Goal: Task Accomplishment & Management: Use online tool/utility

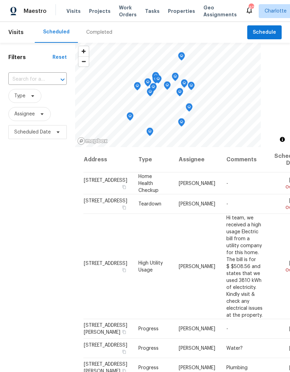
click at [99, 11] on span "Projects" at bounding box center [100, 11] width 22 height 7
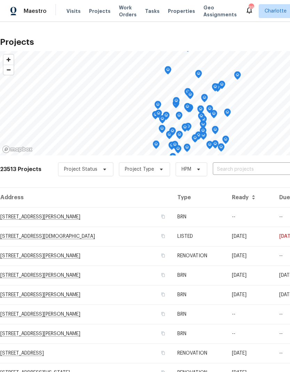
click at [93, 14] on span "Projects" at bounding box center [100, 11] width 22 height 7
click at [259, 169] on input "text" at bounding box center [253, 169] width 80 height 11
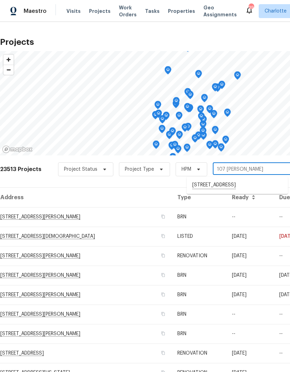
type input "107 [PERSON_NAME]"
click at [259, 184] on li "[STREET_ADDRESS]" at bounding box center [236, 184] width 101 height 11
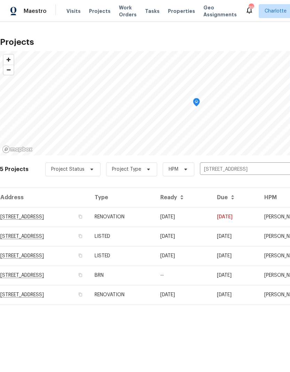
click at [245, 212] on td "[DATE]" at bounding box center [234, 216] width 47 height 19
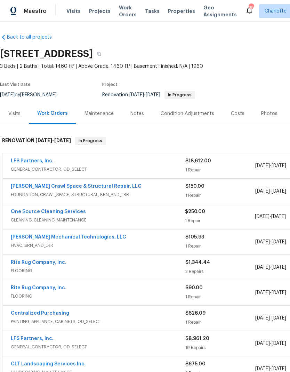
scroll to position [2, 0]
click at [18, 186] on link "[PERSON_NAME] Crawl Space & Structural Repair, LLC" at bounding box center [76, 186] width 131 height 5
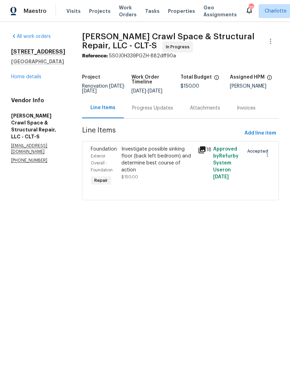
click at [168, 109] on div "Progress Updates" at bounding box center [152, 108] width 41 height 7
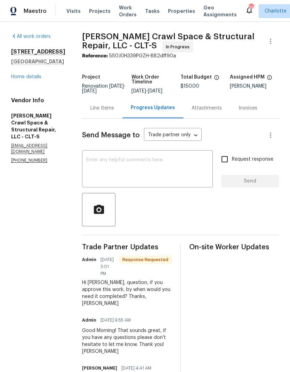
click at [189, 163] on textarea at bounding box center [147, 169] width 122 height 24
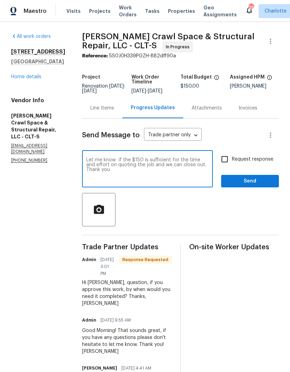
type textarea "Let me know if the $150 is sufficient for the time and effort on quoting the jo…"
click at [229, 166] on input "Request response" at bounding box center [224, 159] width 15 height 15
checkbox input "true"
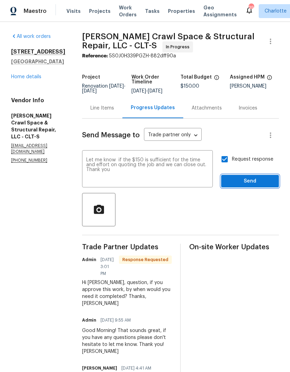
click at [250, 185] on span "Send" at bounding box center [249, 181] width 47 height 9
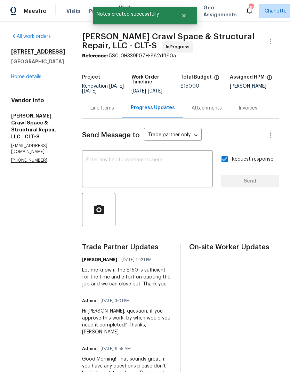
click at [13, 78] on link "Home details" at bounding box center [26, 76] width 30 height 5
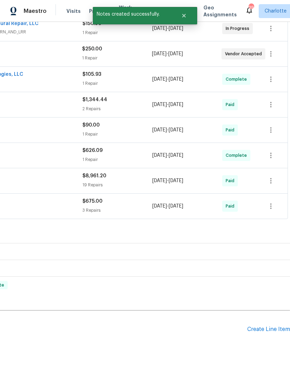
scroll to position [164, 103]
click at [263, 330] on div "Create Line Item" at bounding box center [268, 329] width 43 height 7
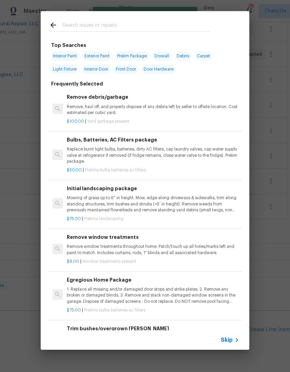
click at [119, 24] on input "text" at bounding box center [135, 26] width 147 height 10
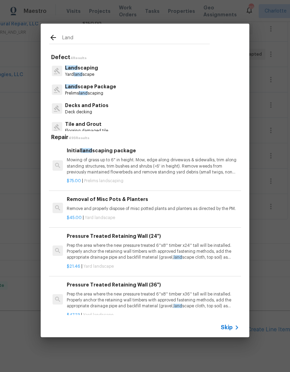
type input "Land"
click at [146, 73] on div "Land scaping Yard land scape" at bounding box center [145, 70] width 192 height 19
click at [133, 166] on p "Mowing of grass up to 6" in height. Mow, edge along driveways & sidewalks, trim…" at bounding box center [153, 166] width 172 height 18
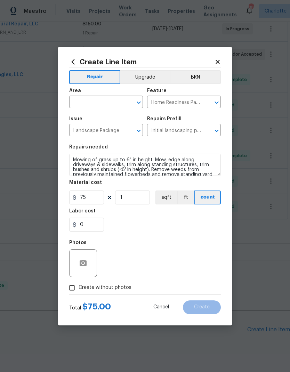
click at [123, 102] on input "text" at bounding box center [96, 102] width 54 height 11
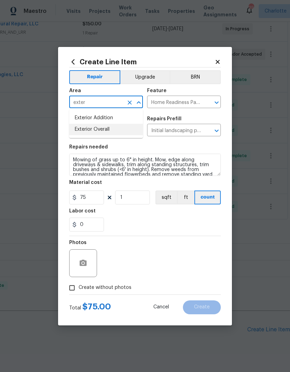
click at [109, 132] on li "Exterior Overall" at bounding box center [106, 129] width 74 height 11
type input "Exterior Overall"
click at [98, 201] on input "75" at bounding box center [86, 197] width 35 height 14
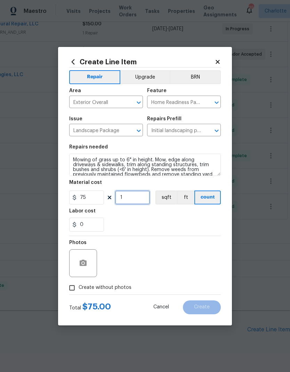
click at [136, 198] on input "1" at bounding box center [132, 197] width 35 height 14
type input "2"
click at [193, 214] on div "Labor cost" at bounding box center [144, 212] width 151 height 9
click at [81, 266] on icon "button" at bounding box center [83, 263] width 8 height 8
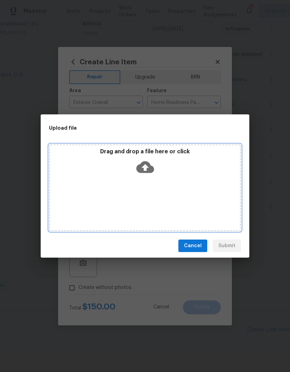
click at [148, 162] on icon at bounding box center [145, 167] width 18 height 12
